Goal: Use online tool/utility: Use online tool/utility

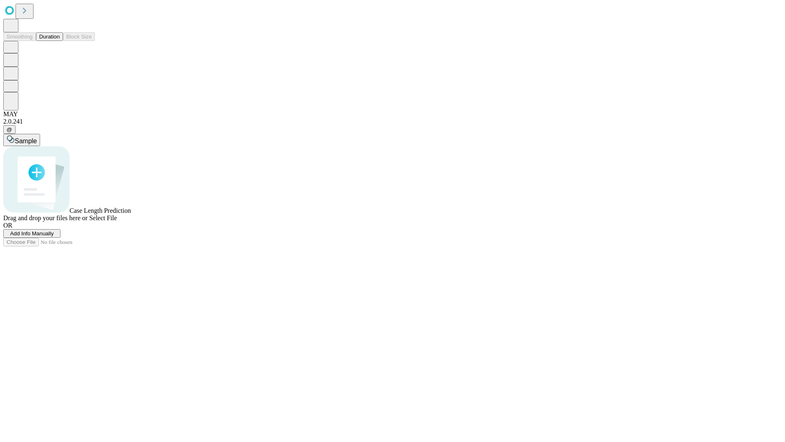
click at [117, 221] on span "Select File" at bounding box center [103, 217] width 28 height 7
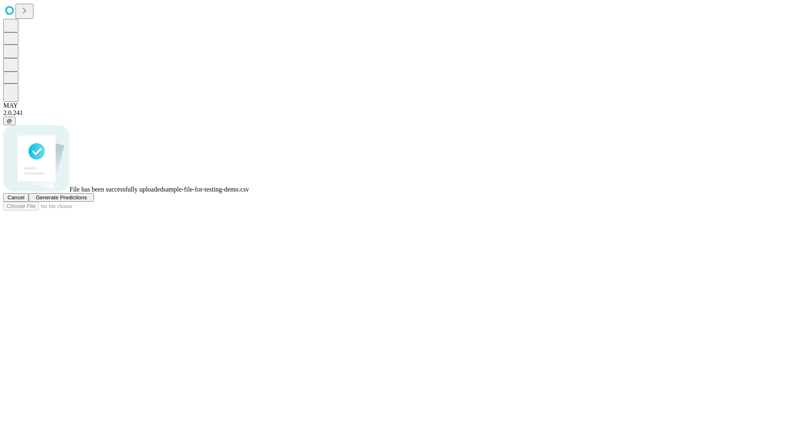
click at [87, 200] on span "Generate Predictions" at bounding box center [61, 197] width 51 height 6
